Goal: Check status: Check status

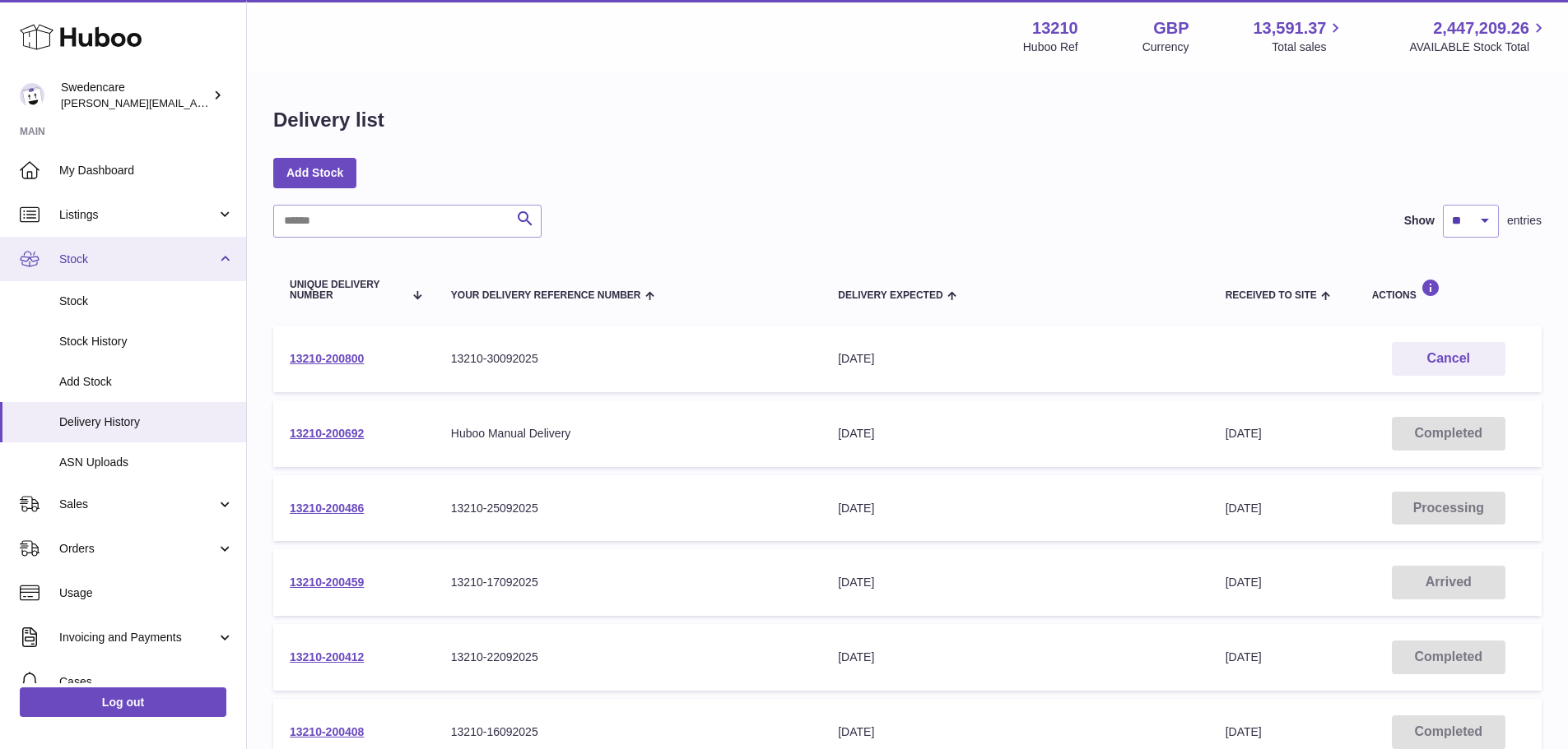
click at [209, 257] on span "Stock" at bounding box center [138, 260] width 157 height 16
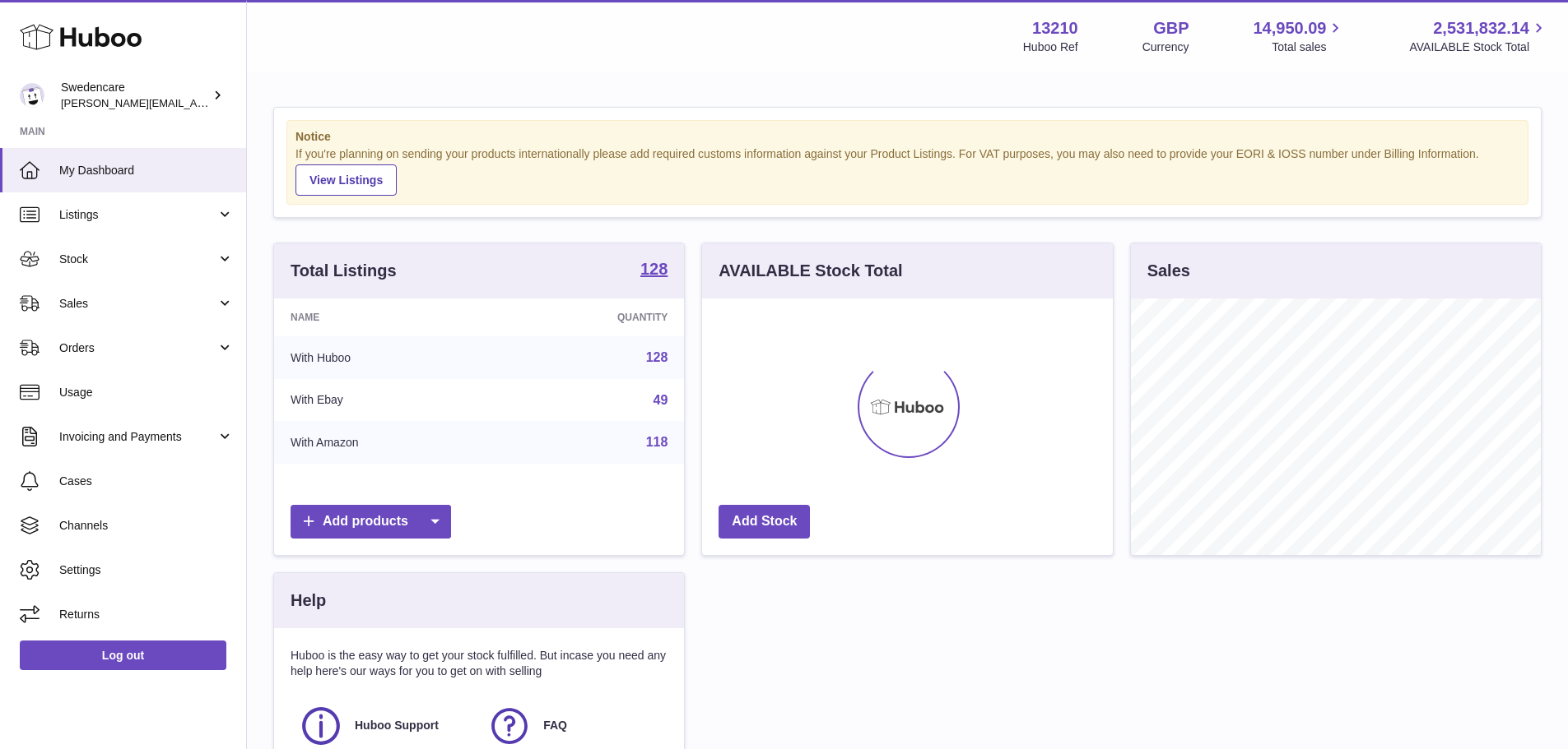
scroll to position [256, 411]
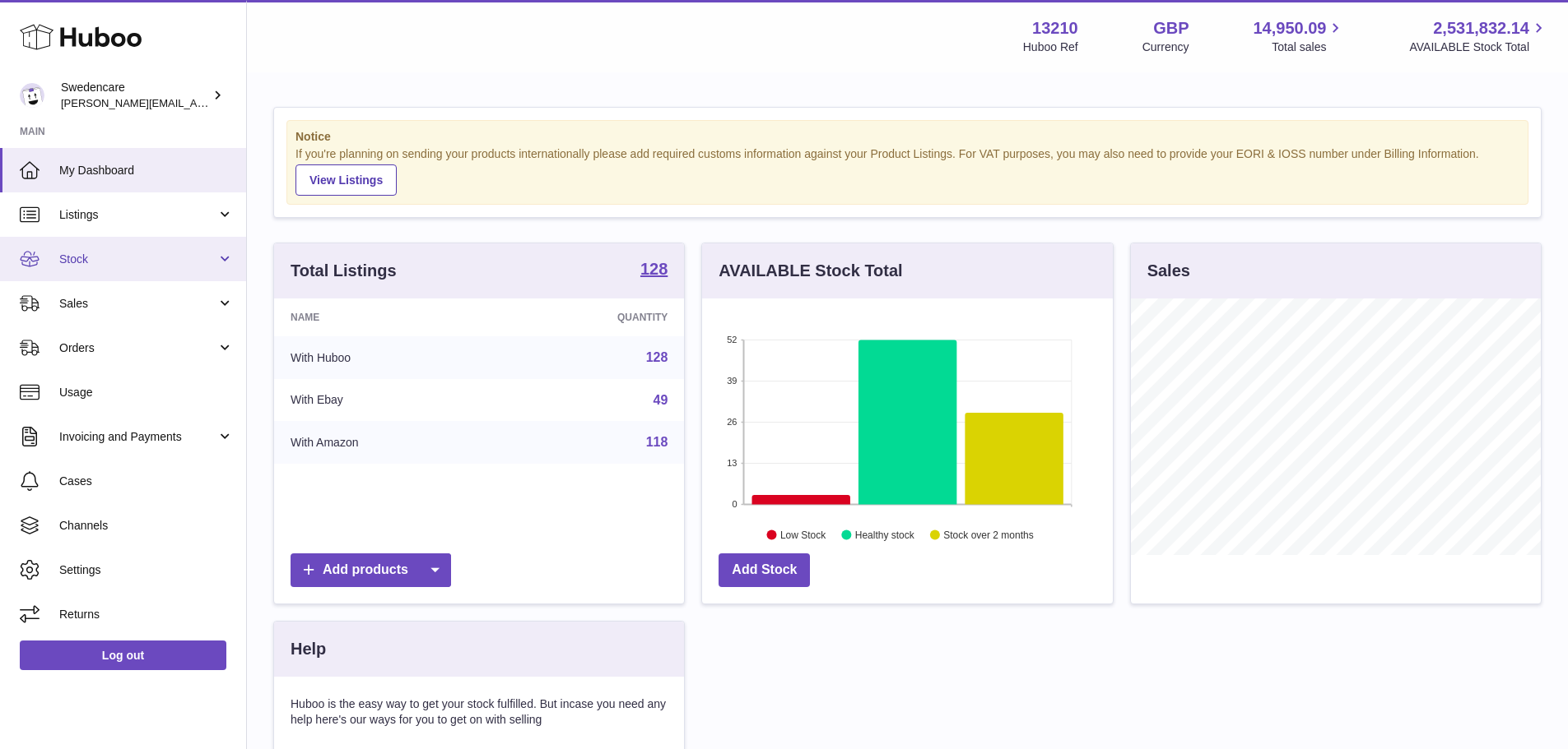
click at [96, 257] on span "Stock" at bounding box center [138, 260] width 157 height 16
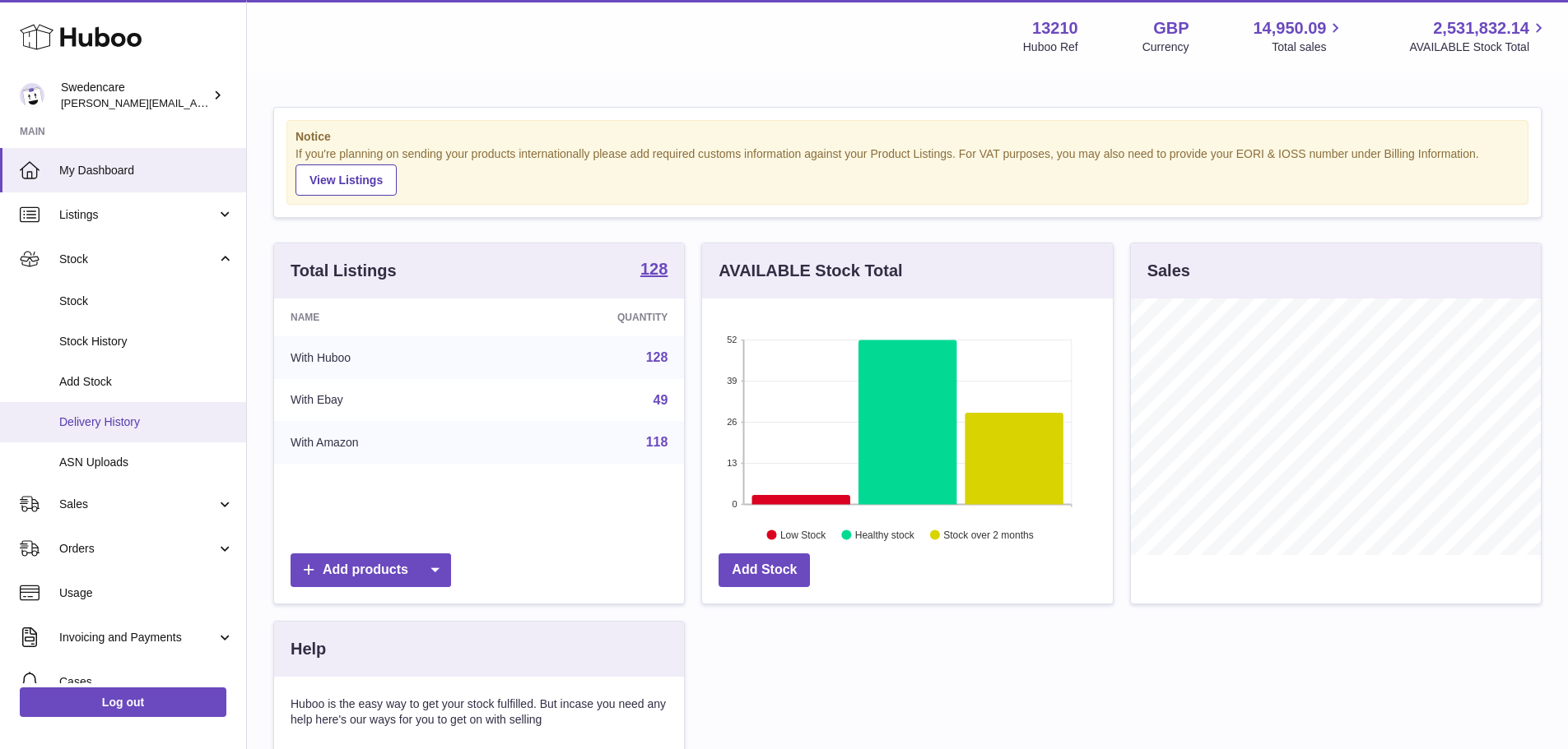
click at [105, 418] on span "Delivery History" at bounding box center [147, 422] width 175 height 16
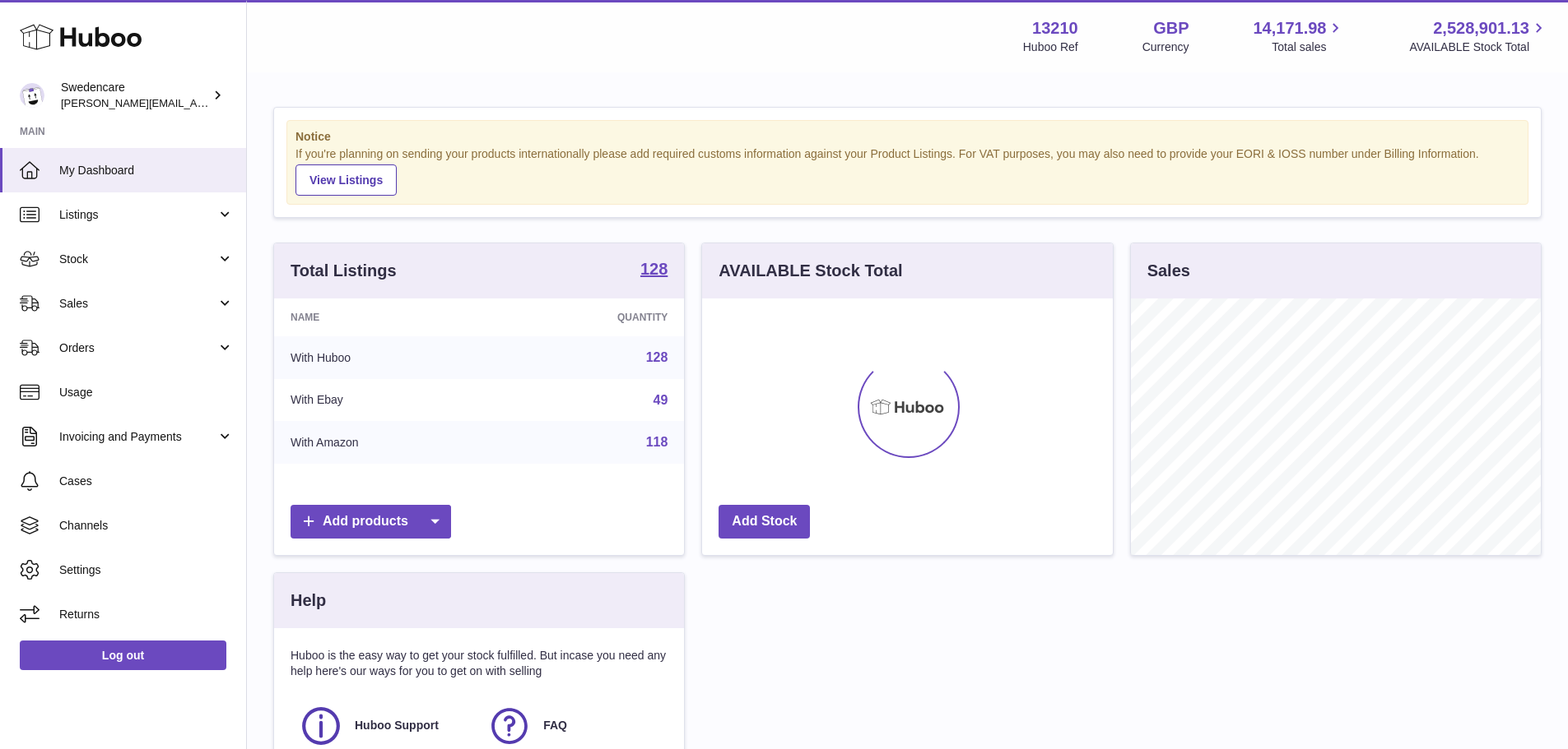
scroll to position [256, 411]
click at [123, 258] on span "Stock" at bounding box center [138, 260] width 157 height 16
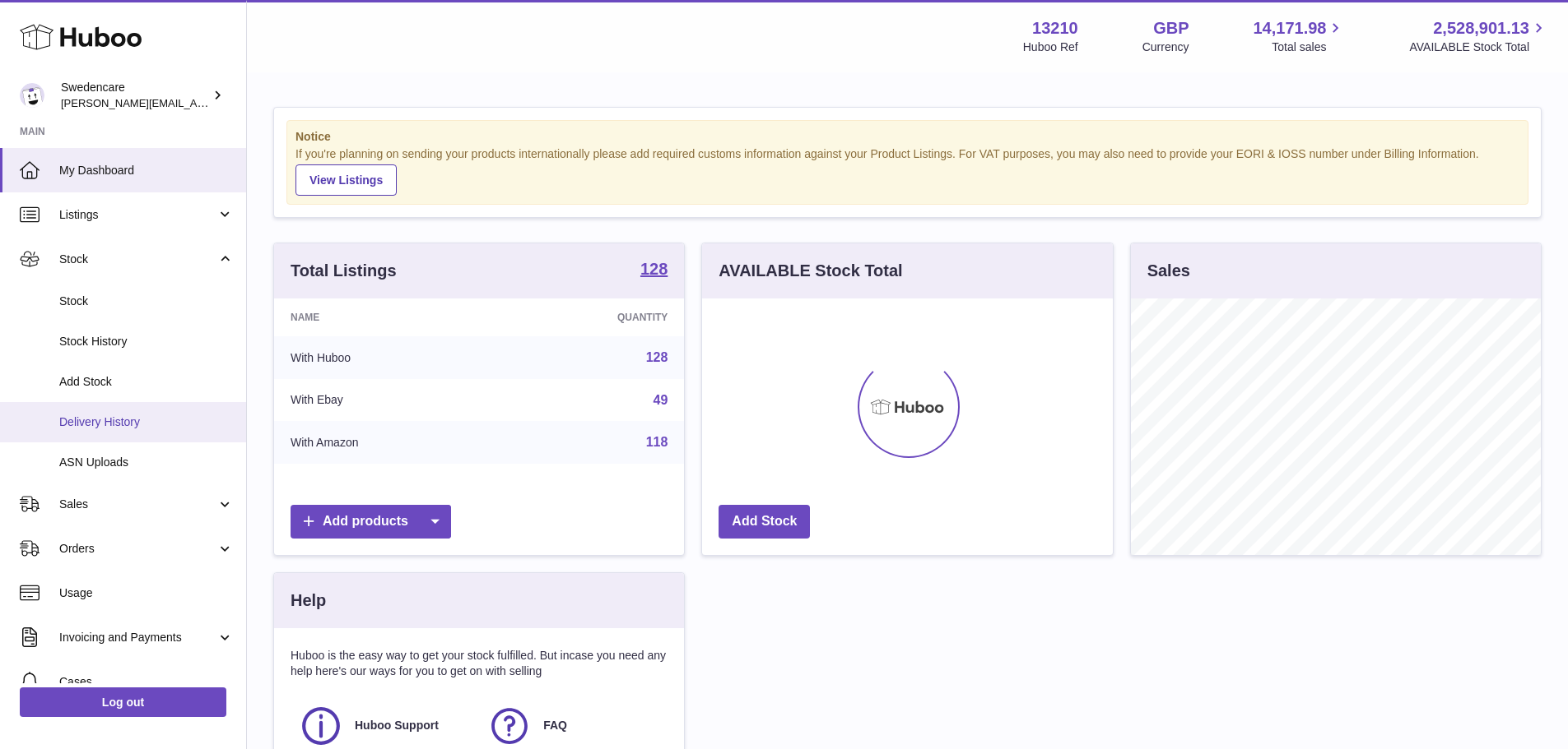
click at [100, 422] on span "Delivery History" at bounding box center [147, 422] width 175 height 16
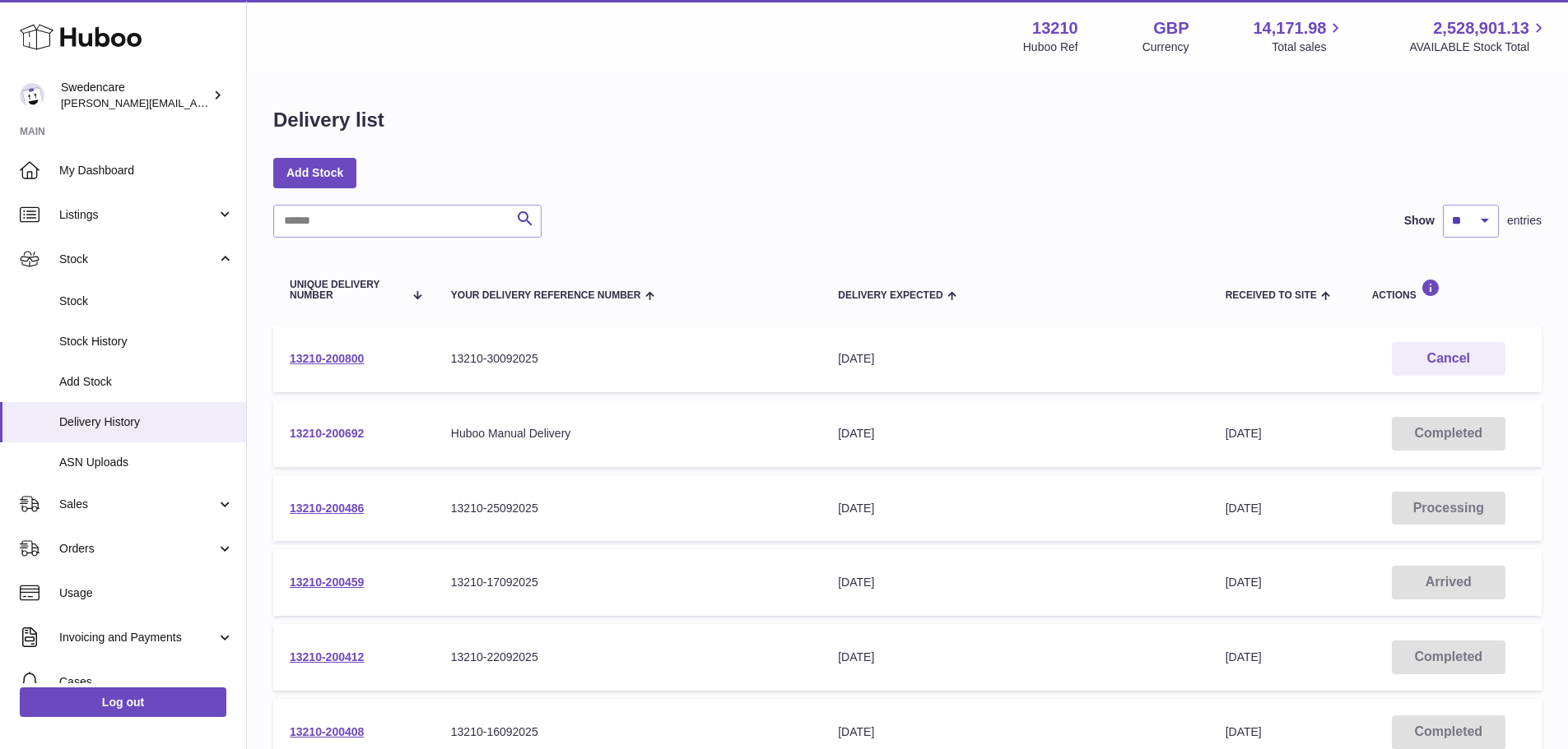
click at [344, 434] on link "13210-200692" at bounding box center [326, 433] width 74 height 13
click at [333, 510] on link "13210-200486" at bounding box center [326, 508] width 74 height 13
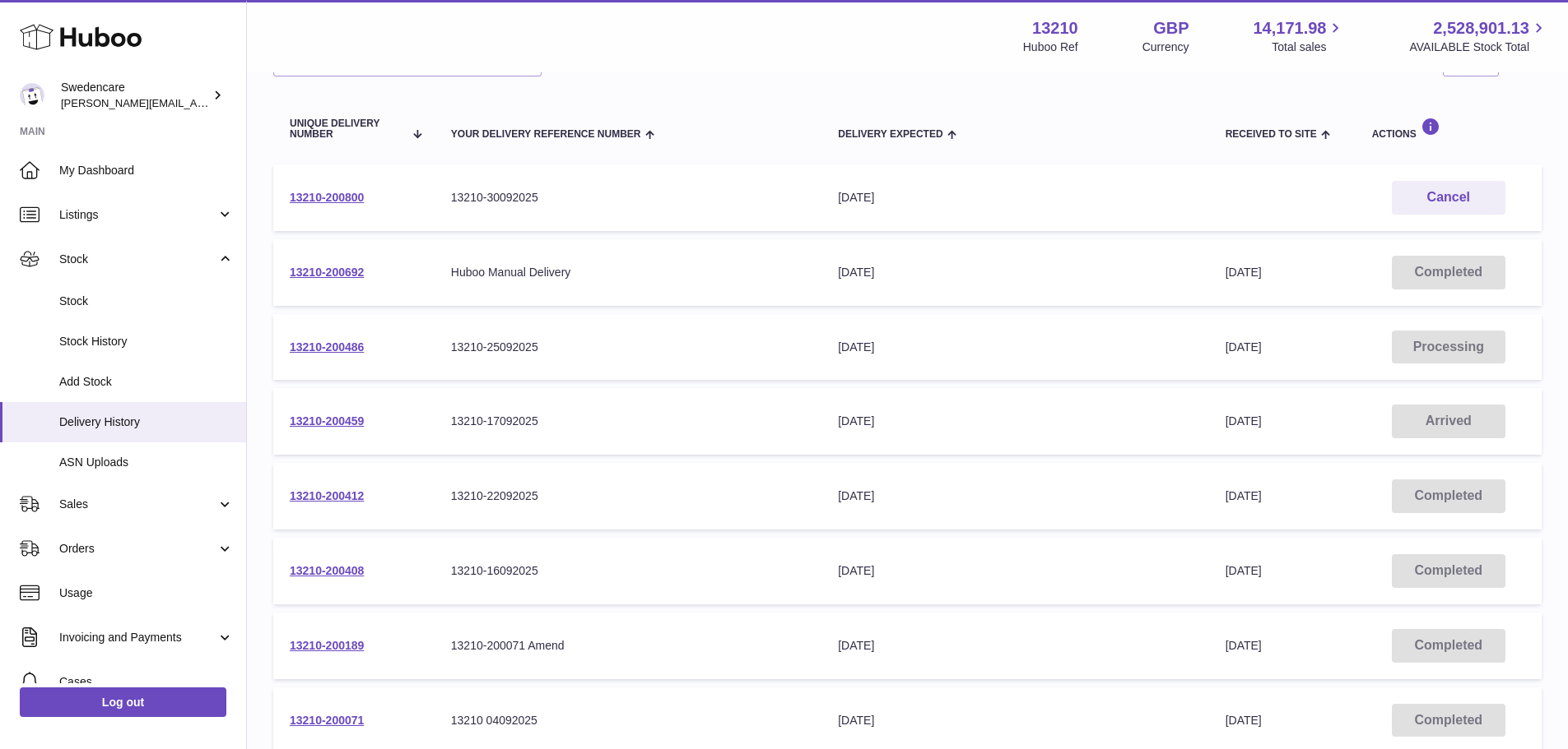
scroll to position [164, 0]
click at [337, 422] on link "13210-200459" at bounding box center [326, 417] width 74 height 13
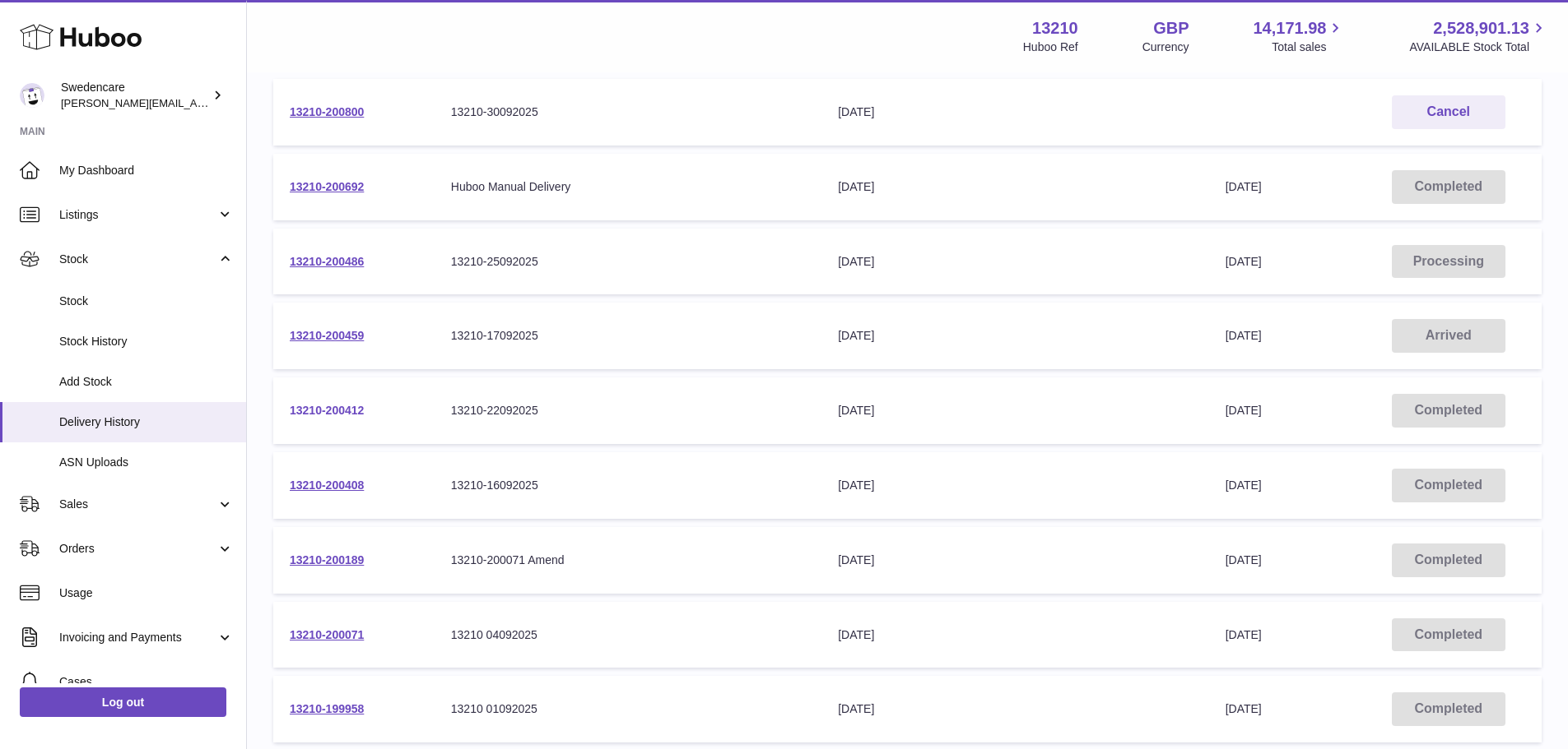
click at [316, 410] on link "13210-200412" at bounding box center [326, 410] width 74 height 13
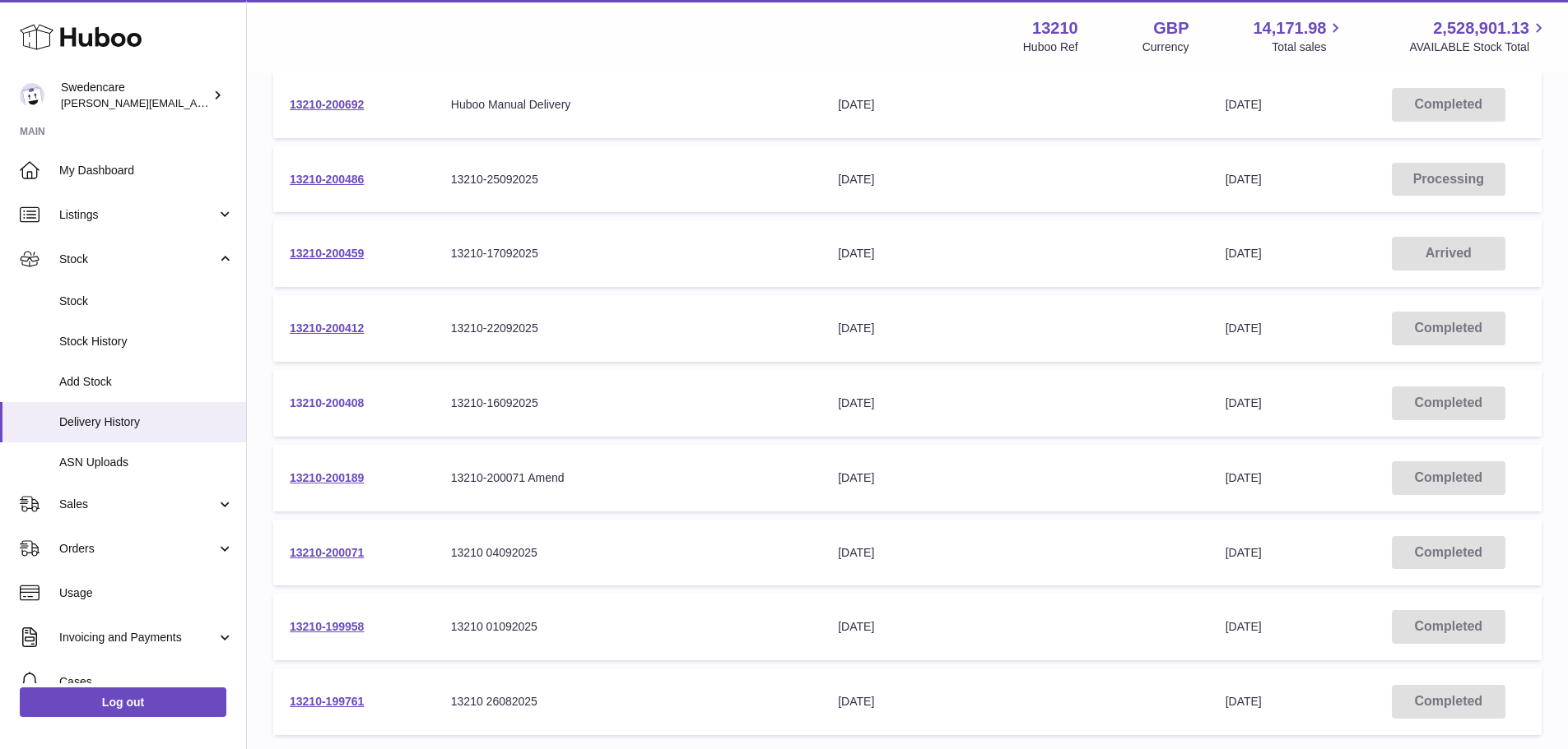
click at [340, 403] on link "13210-200408" at bounding box center [326, 403] width 74 height 13
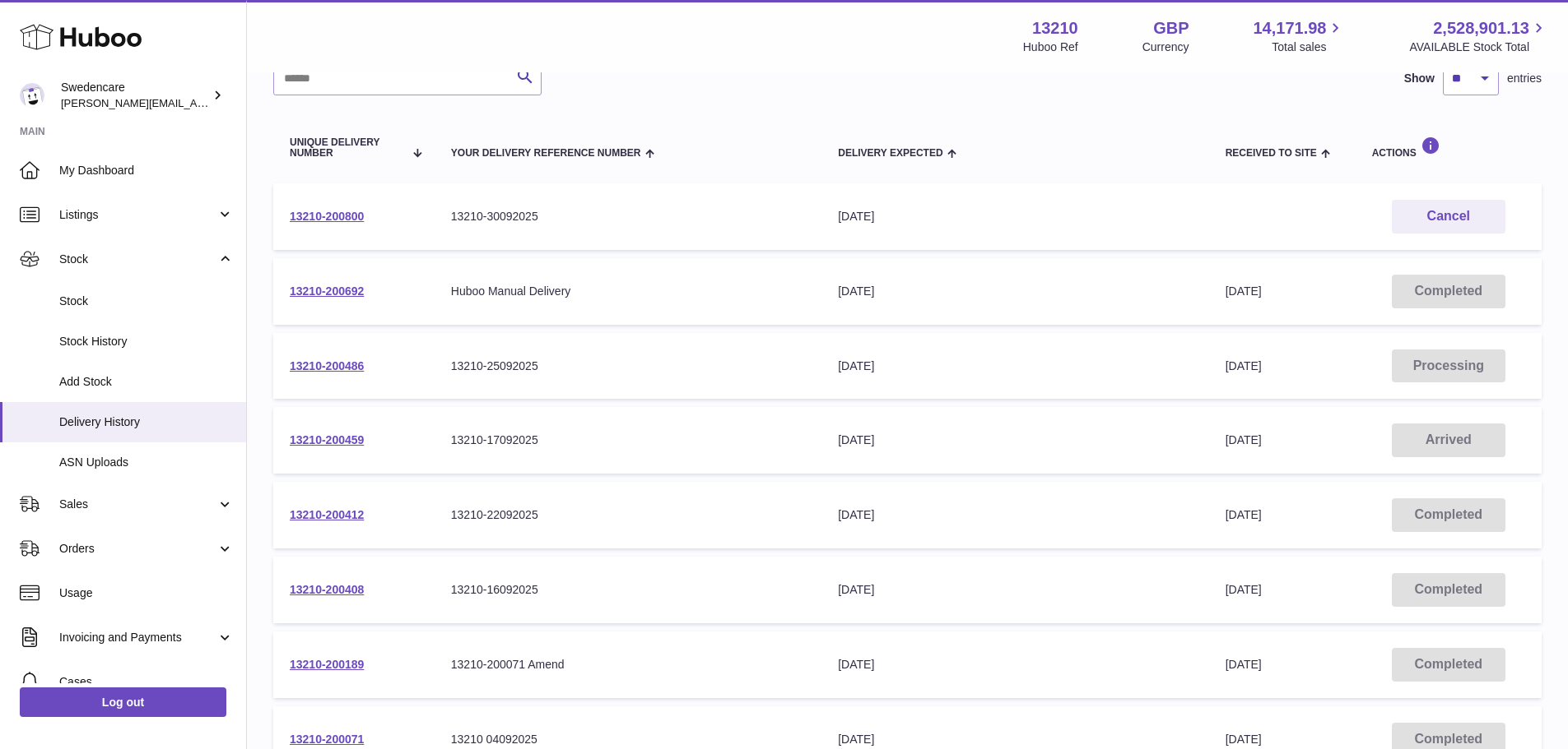
scroll to position [0, 0]
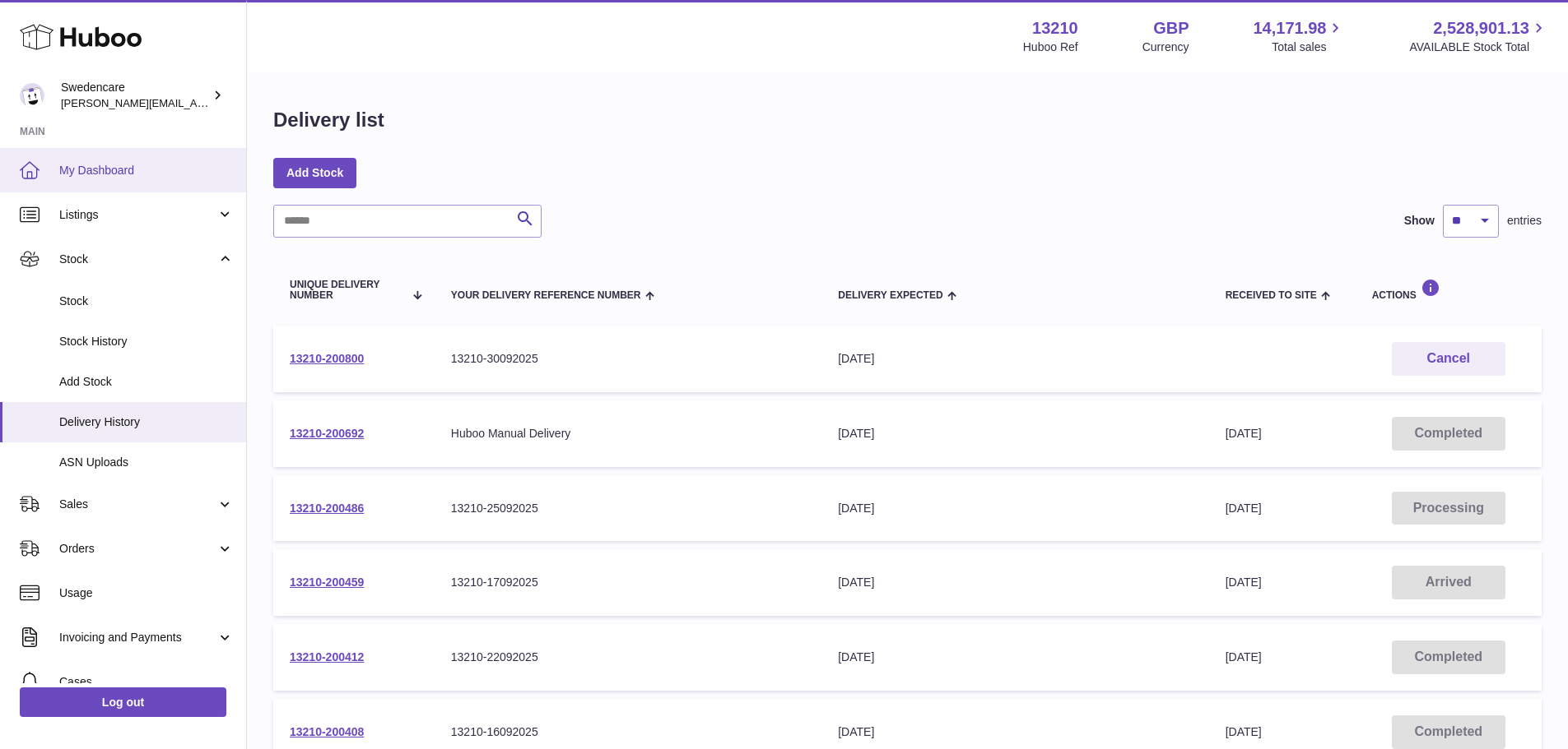
click at [80, 170] on span "My Dashboard" at bounding box center [147, 171] width 175 height 16
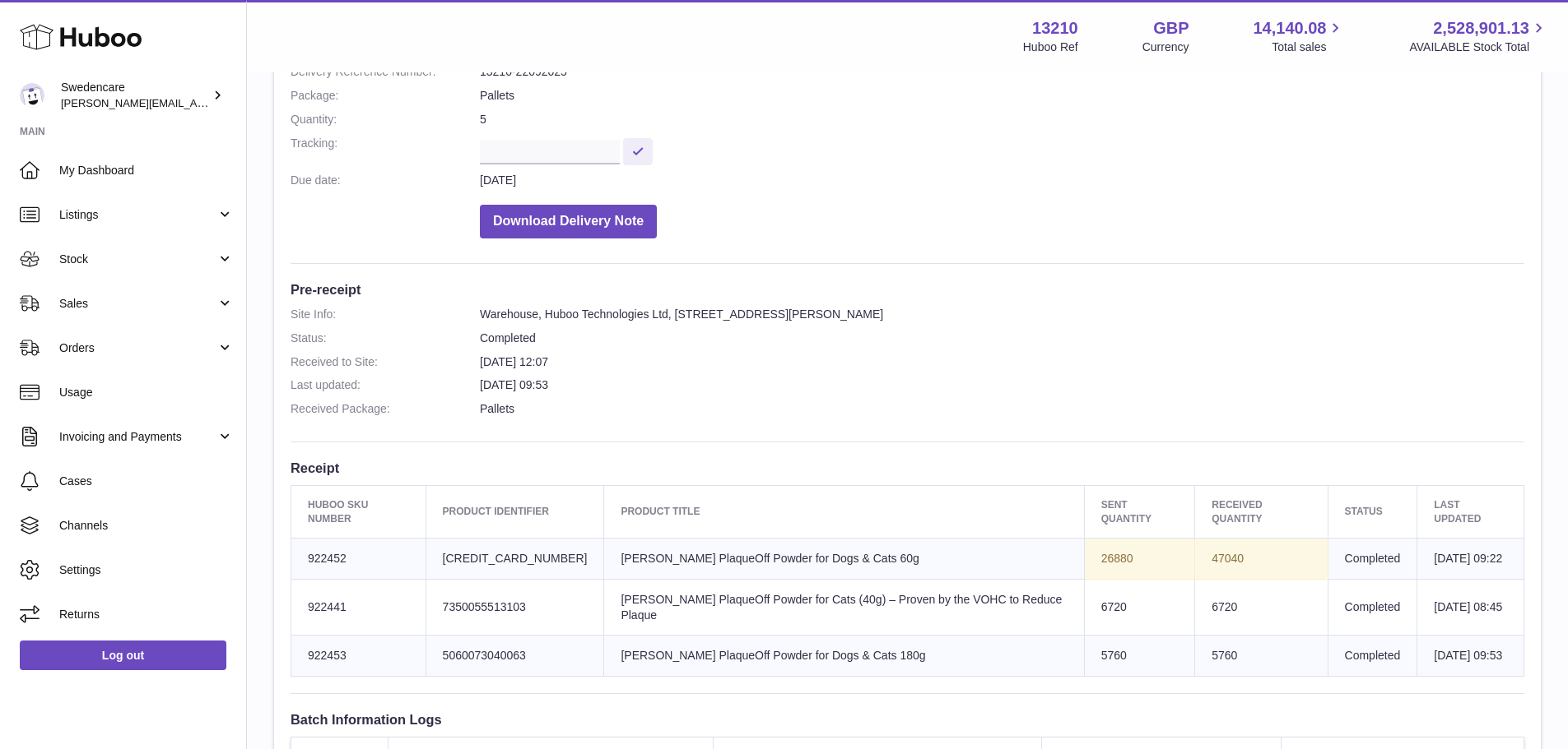
scroll to position [493, 0]
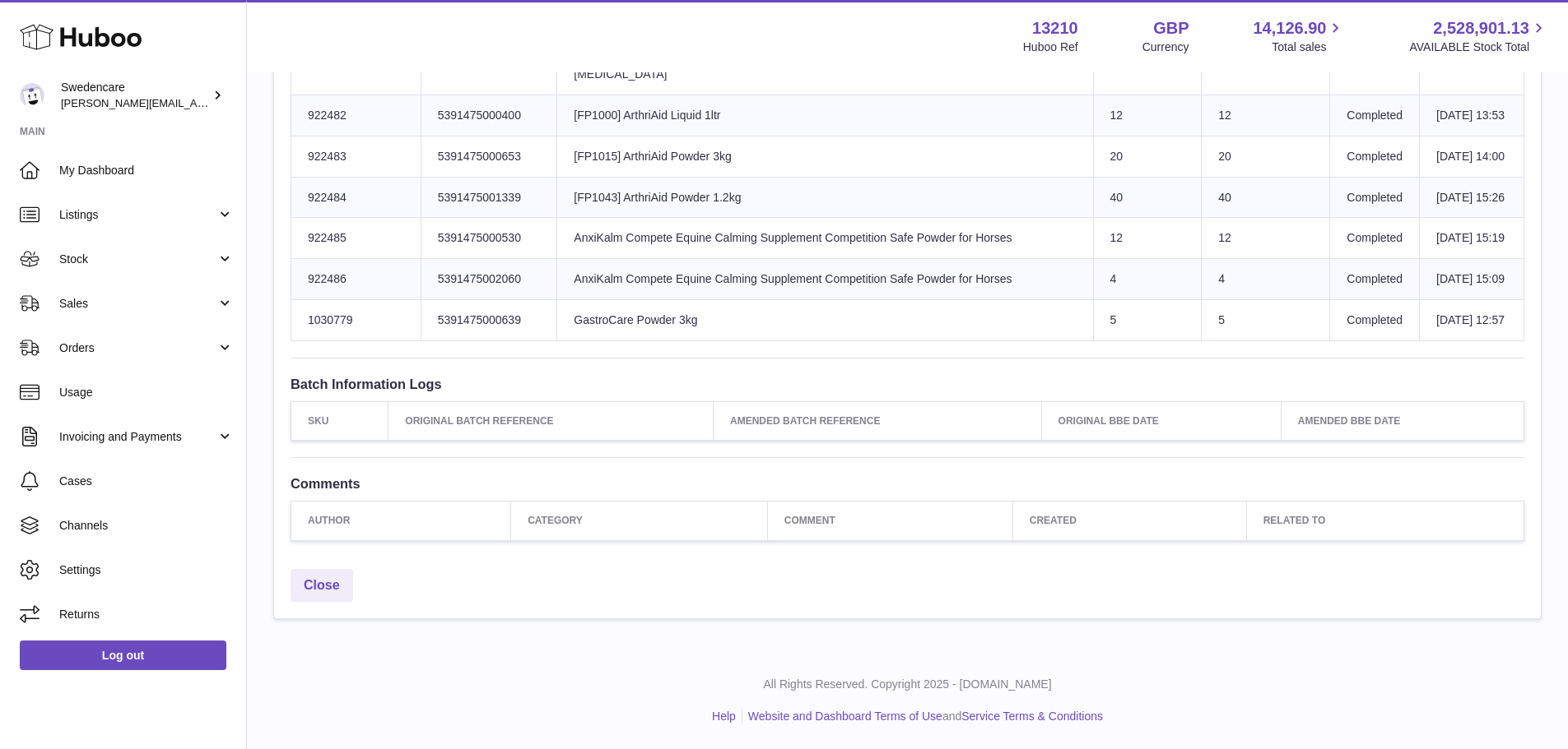
scroll to position [1677, 0]
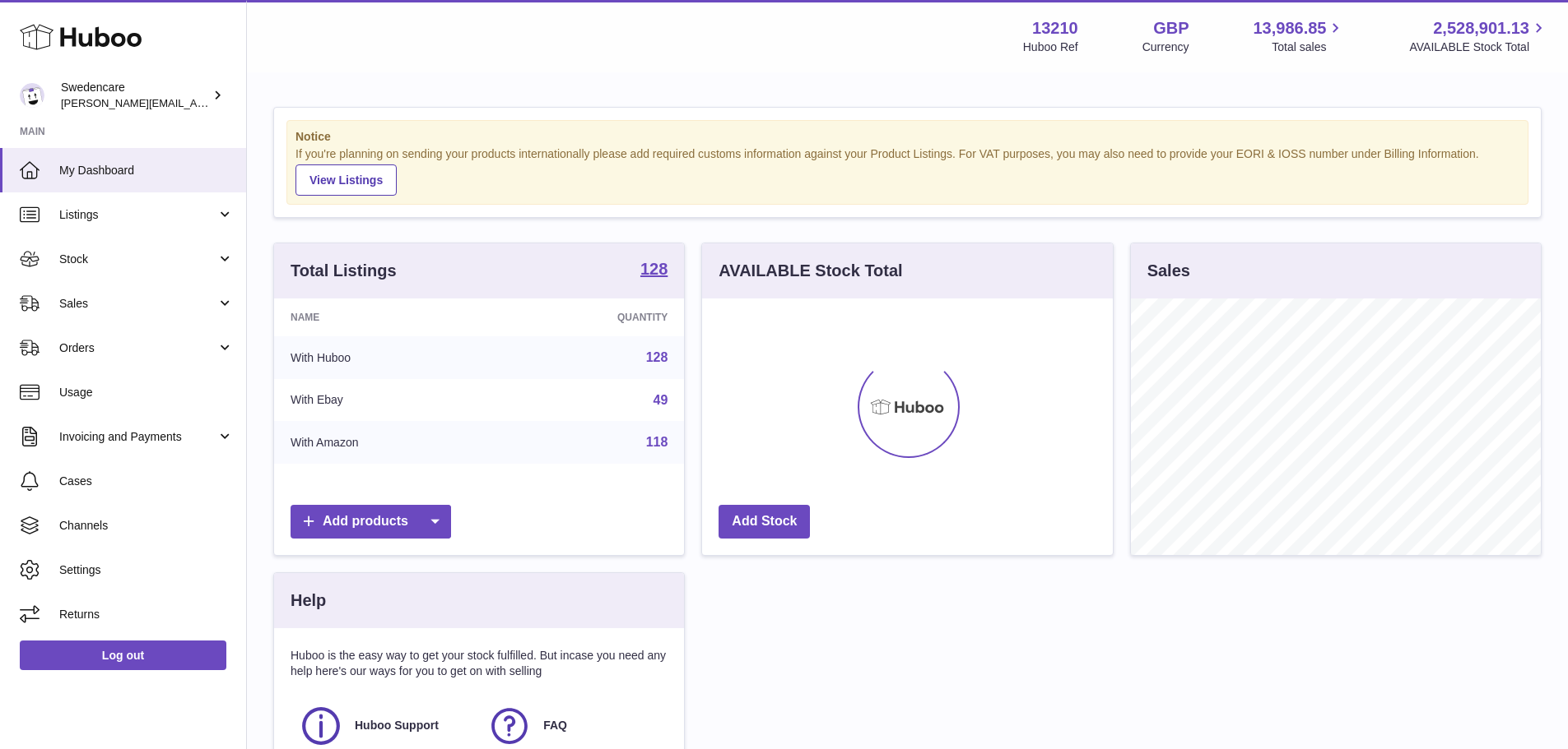
scroll to position [256, 411]
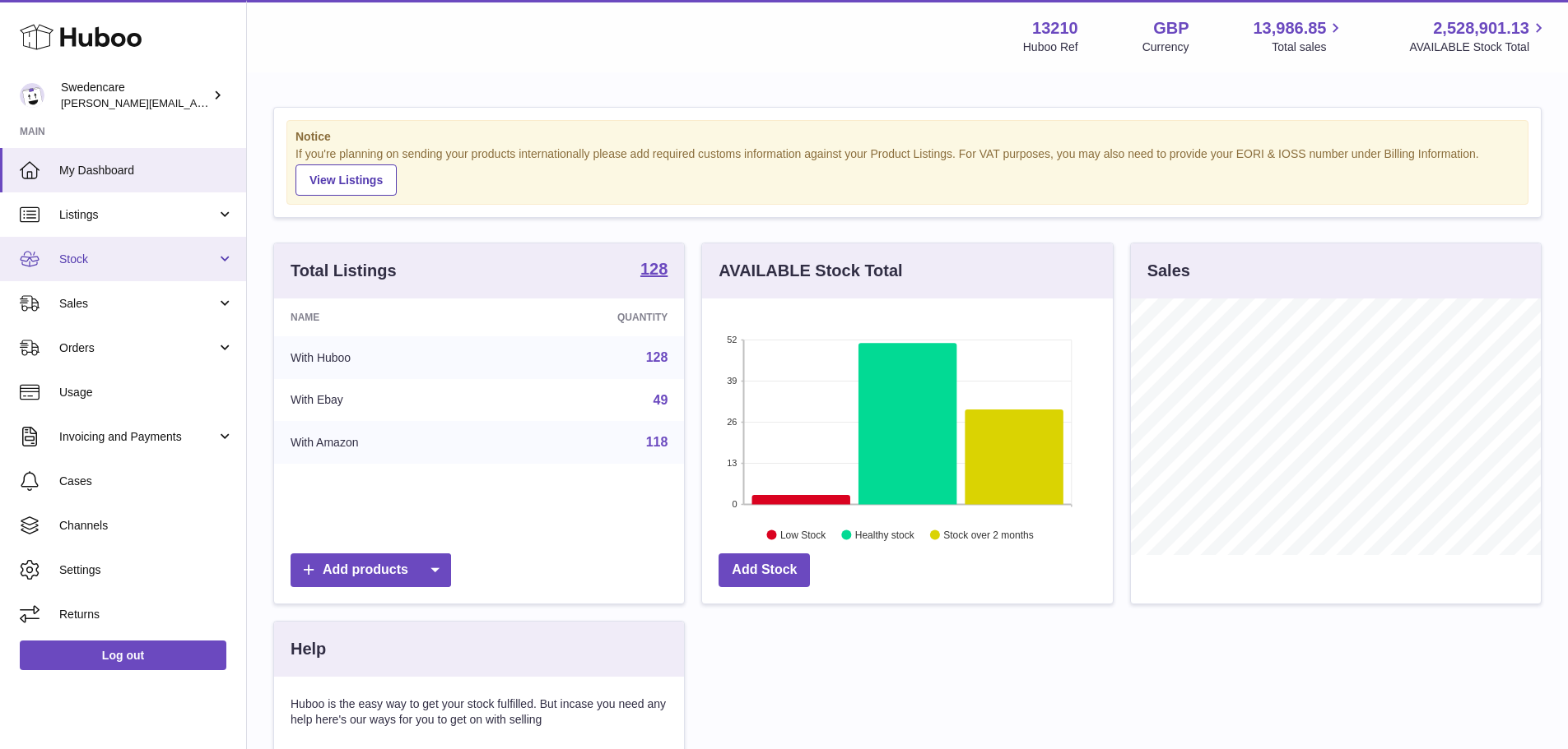
click at [103, 252] on span "Stock" at bounding box center [138, 260] width 157 height 16
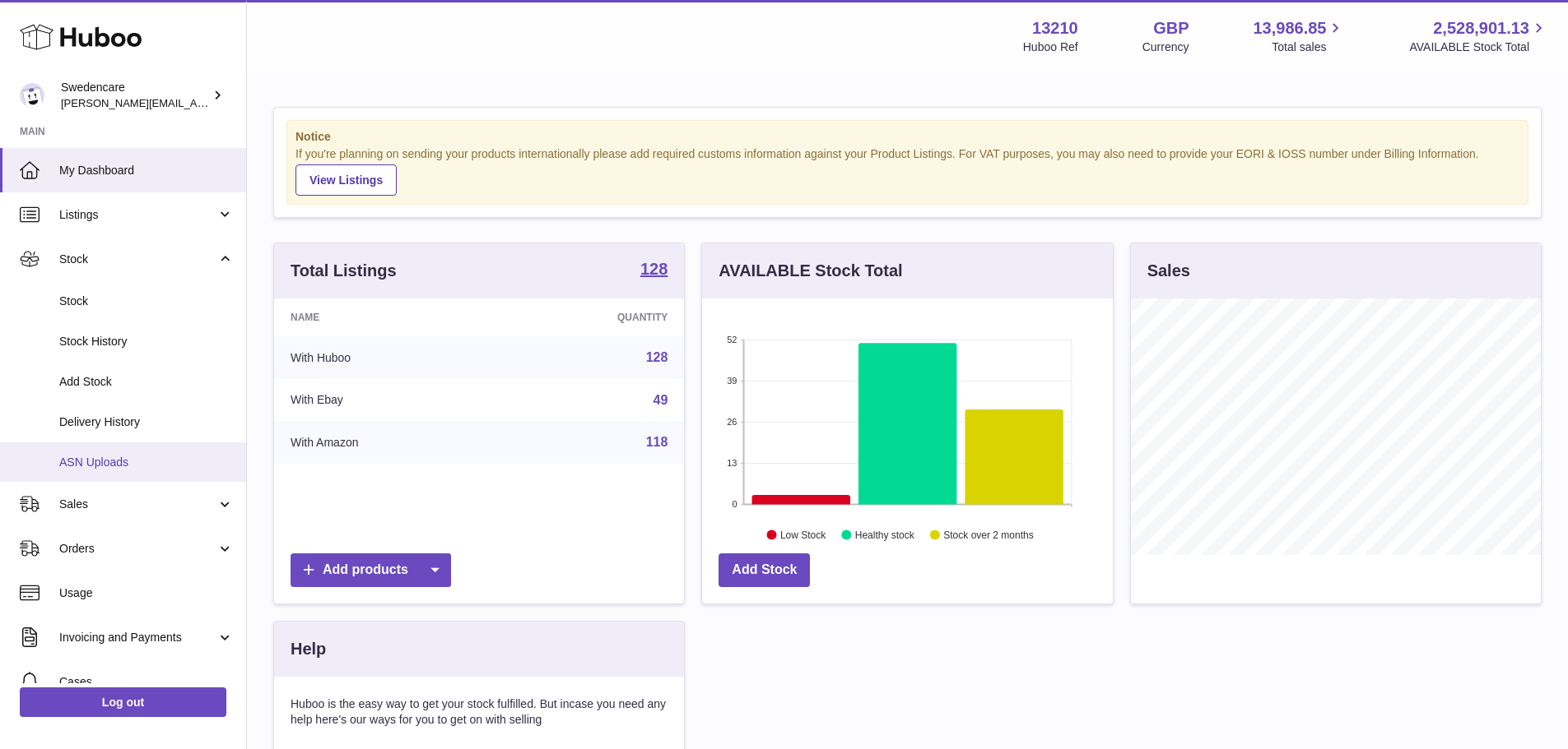
click at [103, 446] on link "ASN Uploads" at bounding box center [123, 462] width 246 height 40
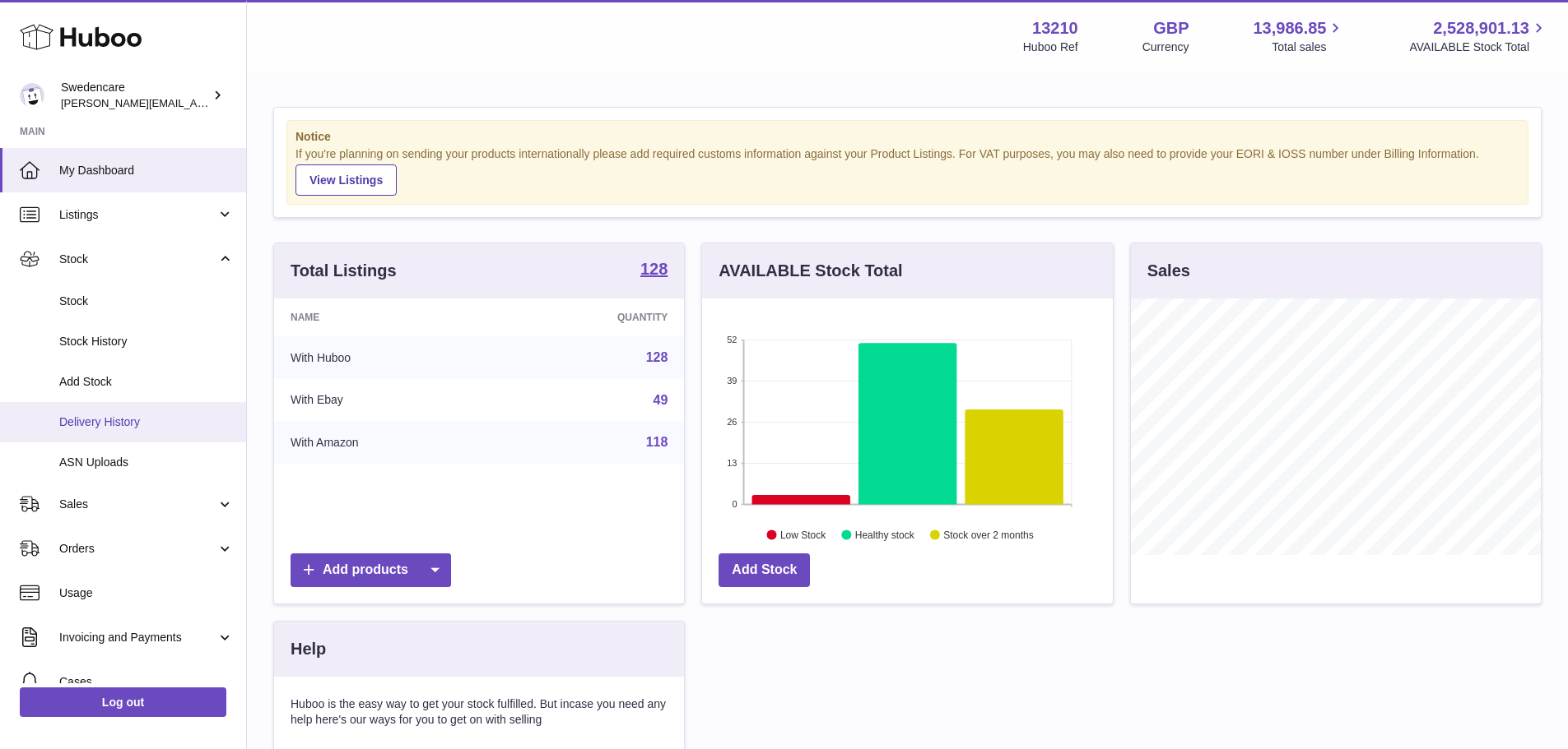
click at [106, 424] on span "Delivery History" at bounding box center [147, 422] width 175 height 16
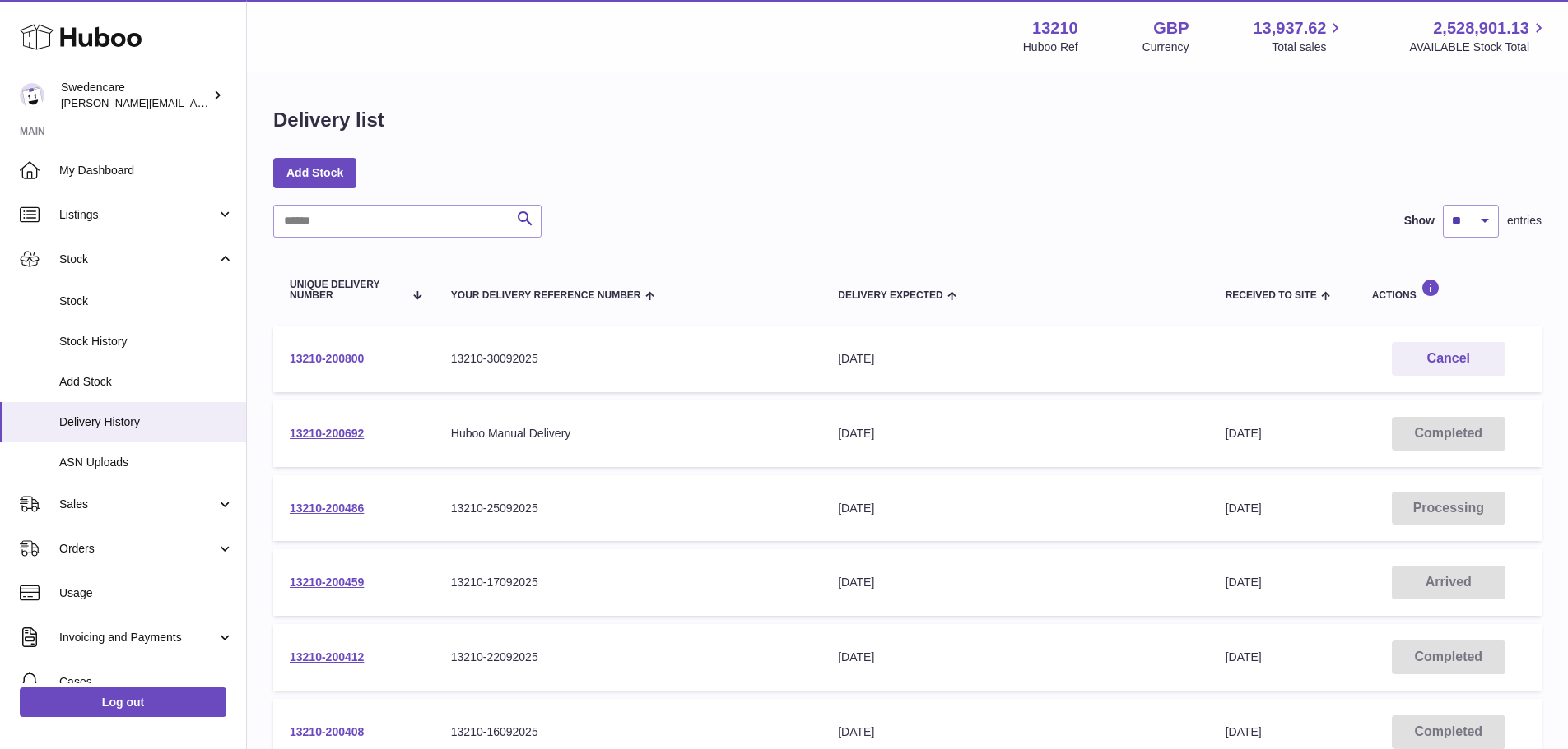
click at [332, 355] on link "13210-200800" at bounding box center [326, 359] width 74 height 13
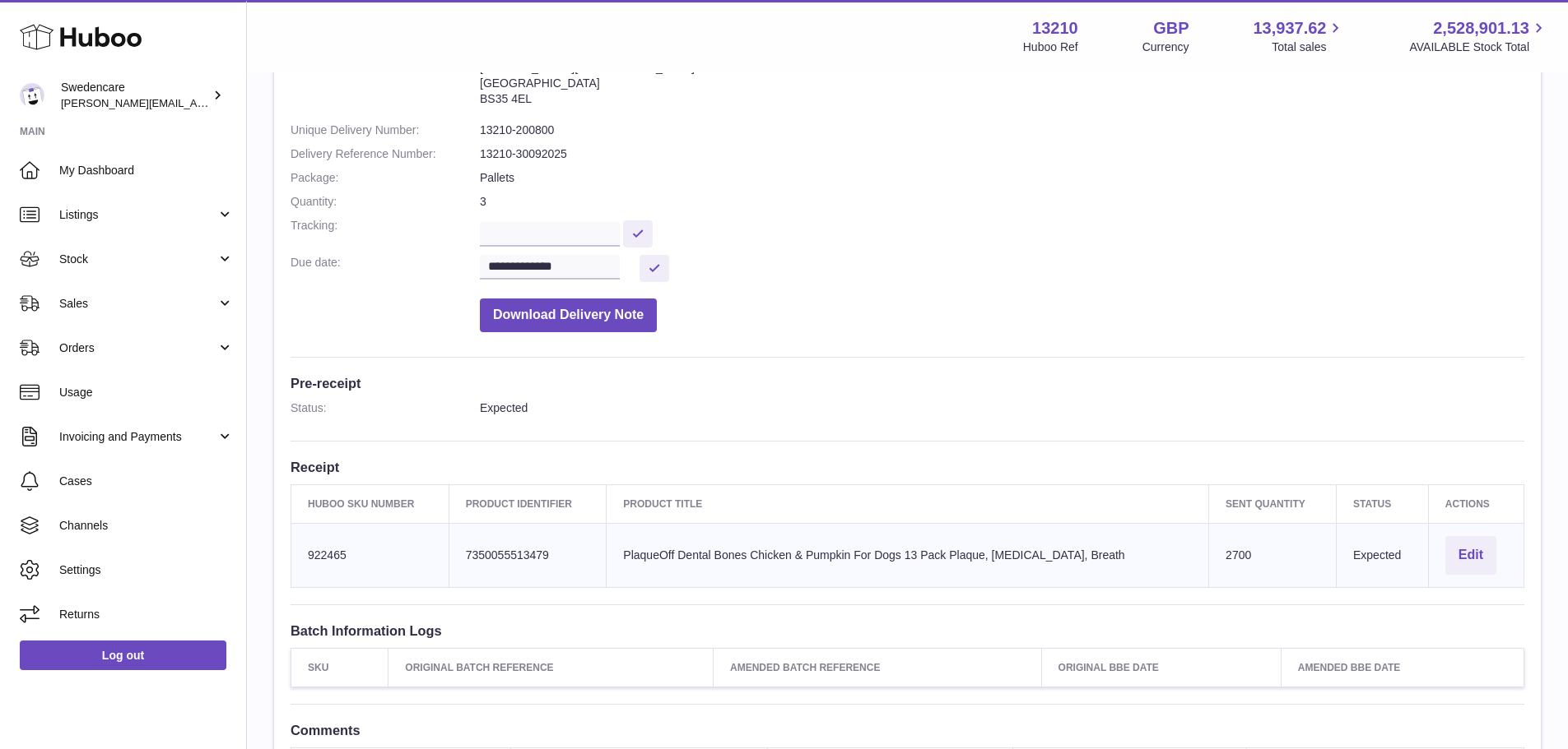
scroll to position [164, 0]
